Goal: Find contact information

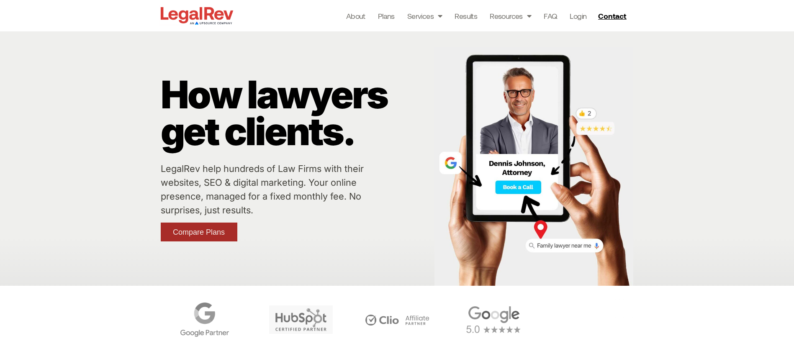
click at [180, 229] on span "Compare Plans" at bounding box center [199, 233] width 52 height 8
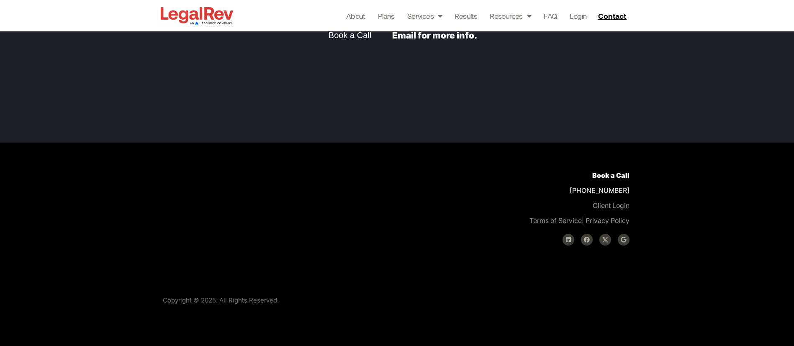
scroll to position [2323, 0]
click at [613, 14] on span "Contact" at bounding box center [612, 16] width 28 height 8
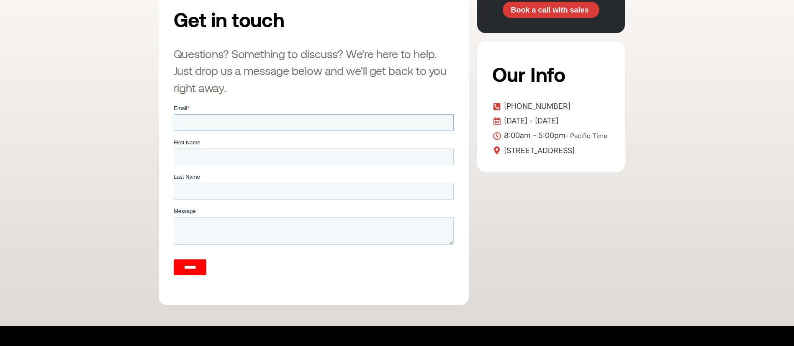
click at [278, 120] on input "Email *" at bounding box center [313, 122] width 280 height 17
click at [287, 162] on input "First Name" at bounding box center [313, 157] width 280 height 17
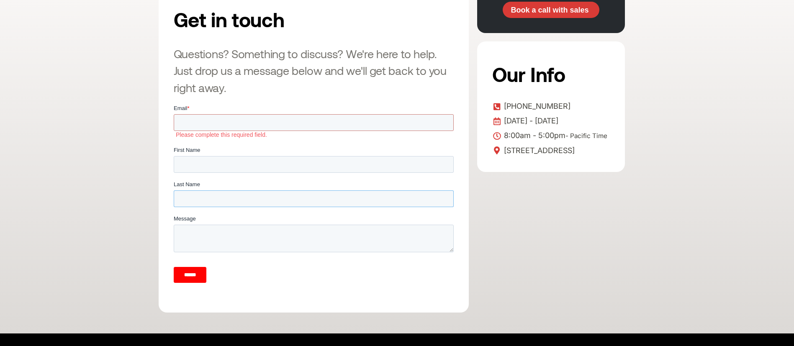
click at [296, 195] on input "Last Name" at bounding box center [313, 198] width 280 height 17
click at [226, 269] on div "******" at bounding box center [313, 275] width 280 height 30
click at [244, 240] on textarea "Message" at bounding box center [313, 239] width 280 height 28
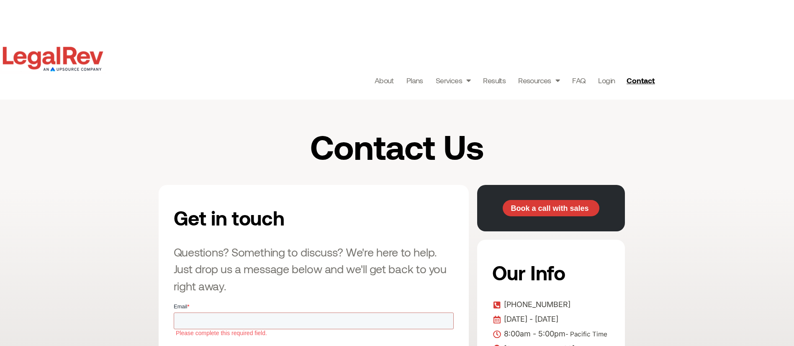
click at [41, 48] on img at bounding box center [53, 59] width 106 height 30
